Goal: Task Accomplishment & Management: Manage account settings

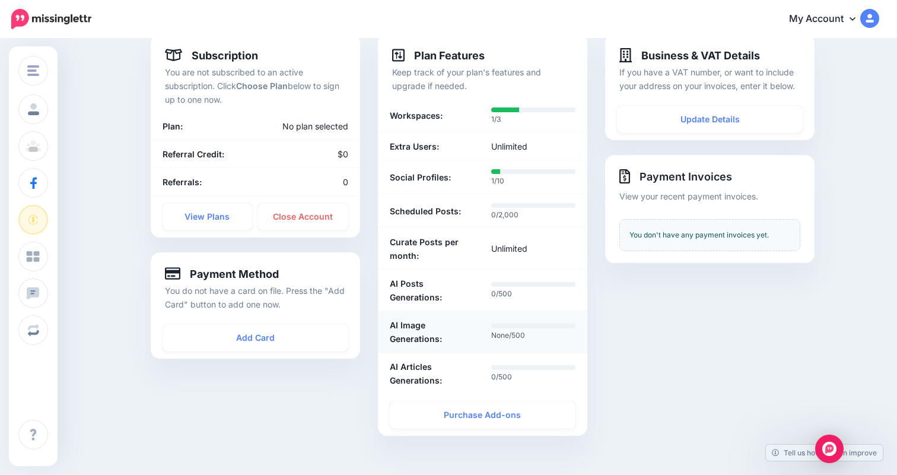
scroll to position [82, 0]
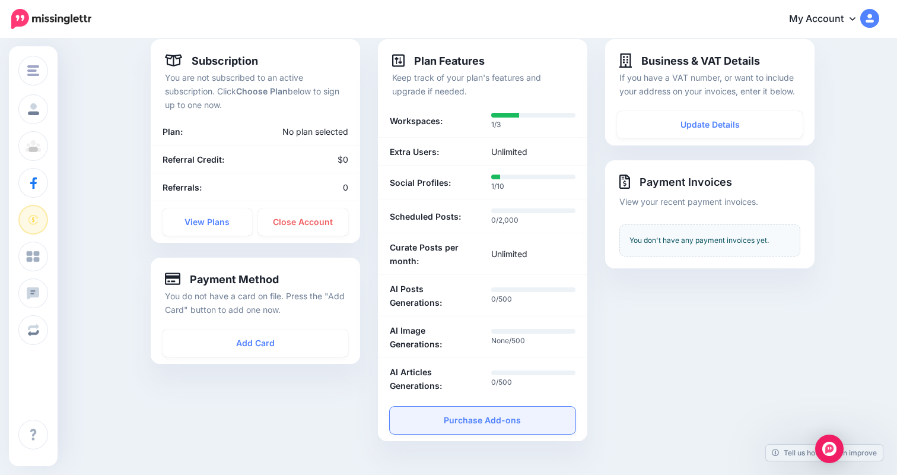
click at [433, 415] on link "Purchase Add-ons" at bounding box center [483, 419] width 186 height 27
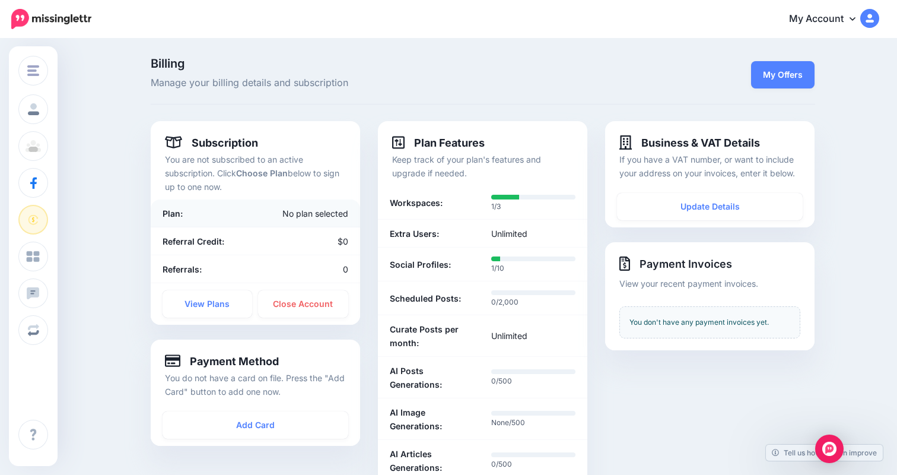
click at [199, 211] on div "Plan:" at bounding box center [188, 213] width 68 height 14
click at [198, 301] on link "View Plans" at bounding box center [208, 303] width 90 height 27
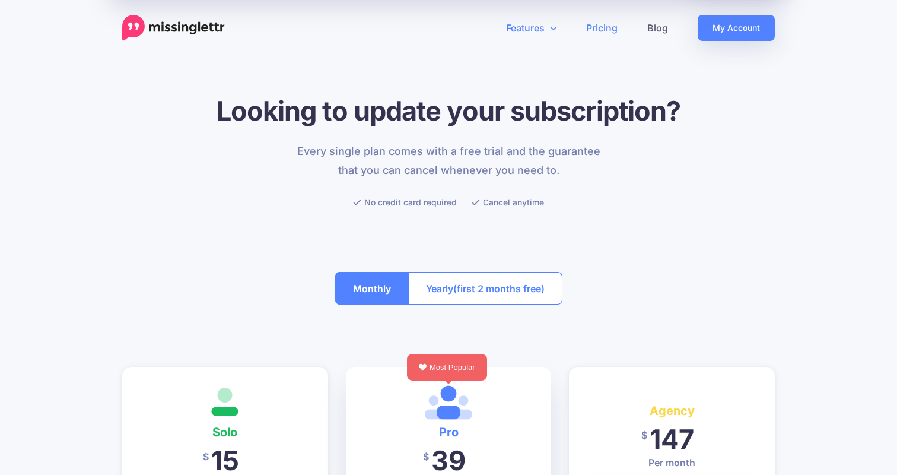
click at [541, 24] on link "Features" at bounding box center [531, 28] width 80 height 26
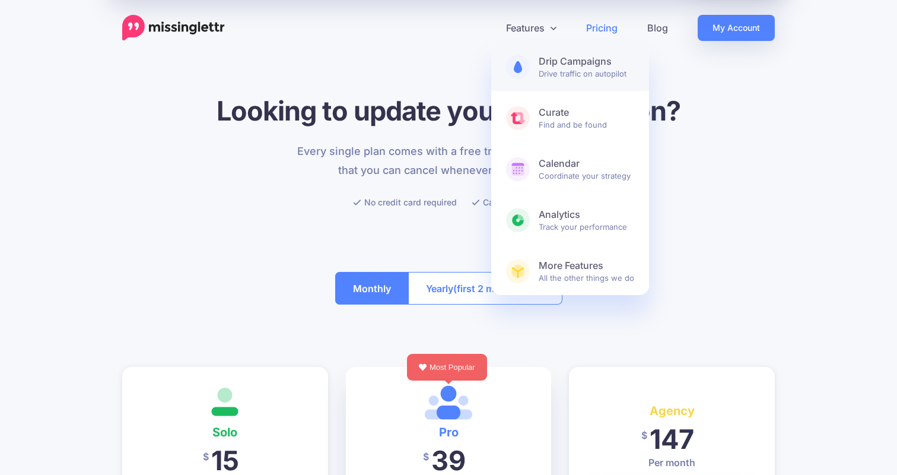
click at [529, 65] on span at bounding box center [518, 67] width 24 height 24
